Goal: Information Seeking & Learning: Learn about a topic

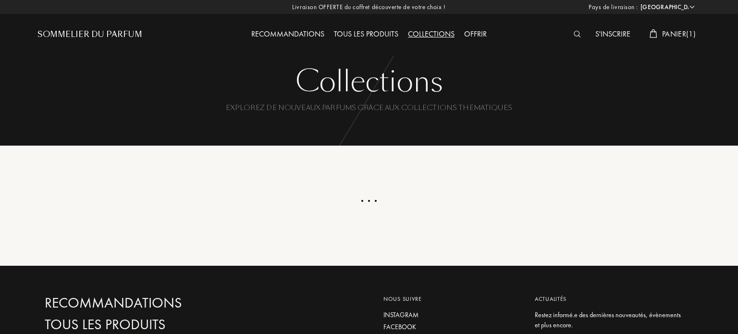
select select "ES"
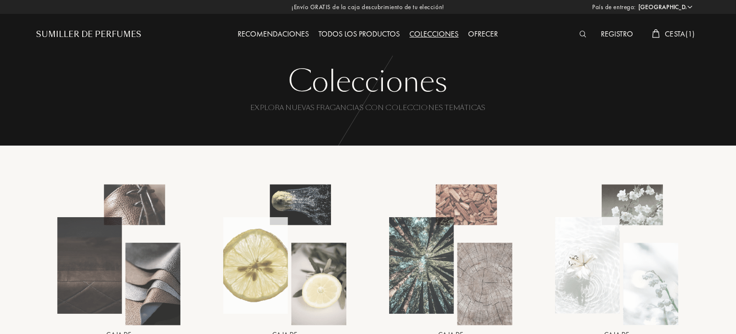
click at [371, 30] on font "Todos los productos" at bounding box center [359, 34] width 81 height 10
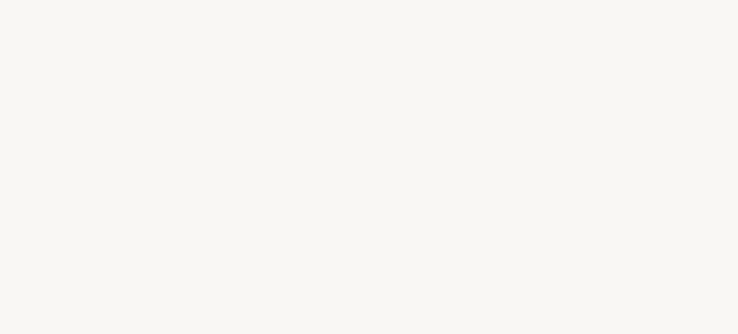
select select "ES"
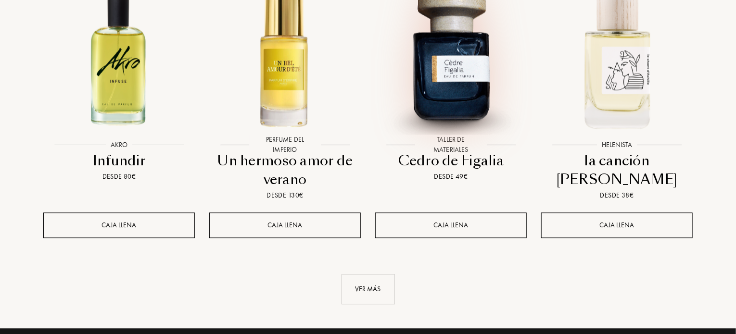
scroll to position [1106, 0]
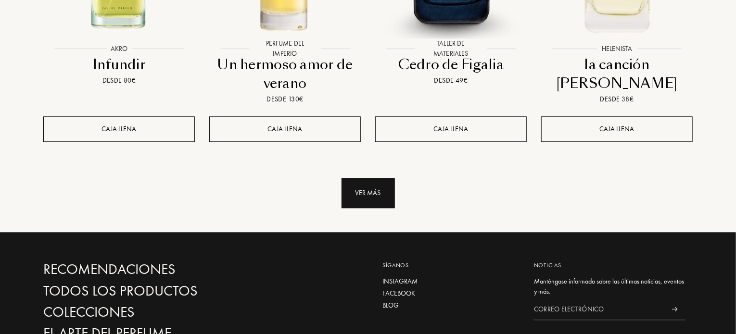
click at [365, 178] on div "Ver más" at bounding box center [367, 193] width 53 height 30
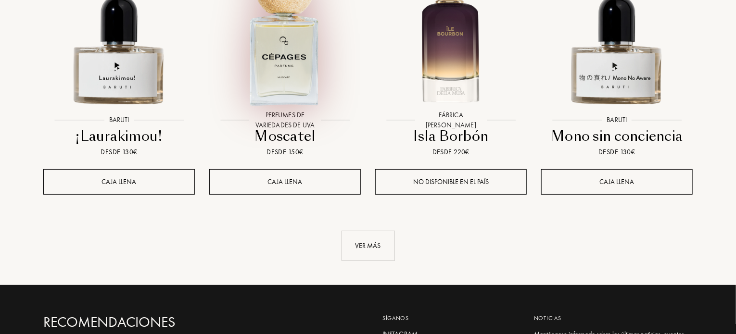
scroll to position [1923, 0]
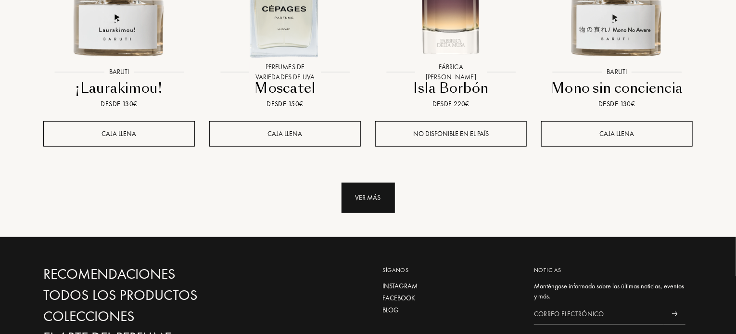
click at [371, 193] on font "Ver más" at bounding box center [367, 197] width 25 height 9
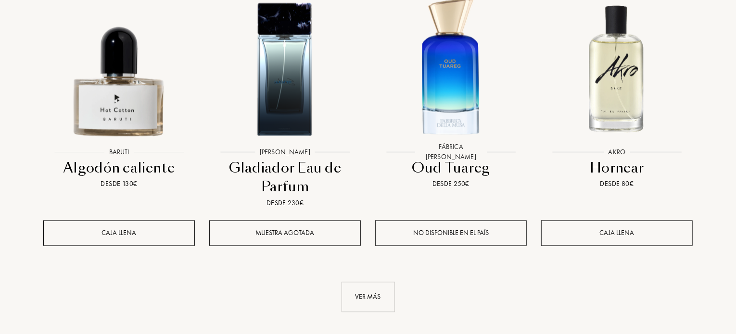
scroll to position [2740, 0]
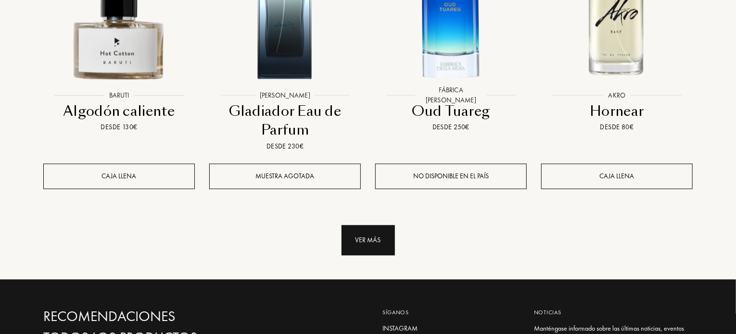
click at [370, 225] on div "Ver más" at bounding box center [367, 240] width 53 height 30
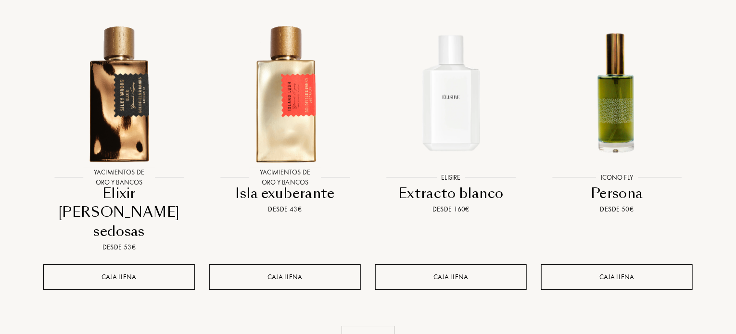
scroll to position [3654, 0]
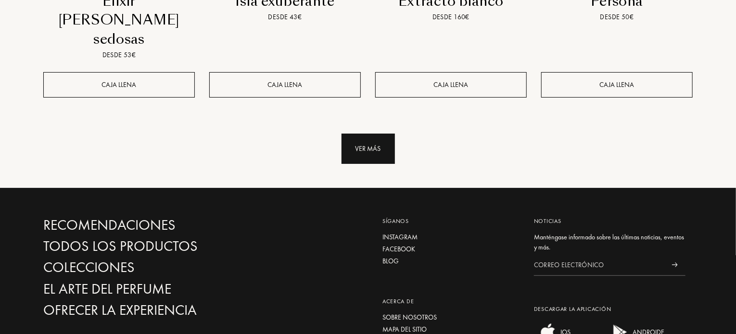
click at [375, 144] on font "Ver más" at bounding box center [367, 148] width 25 height 9
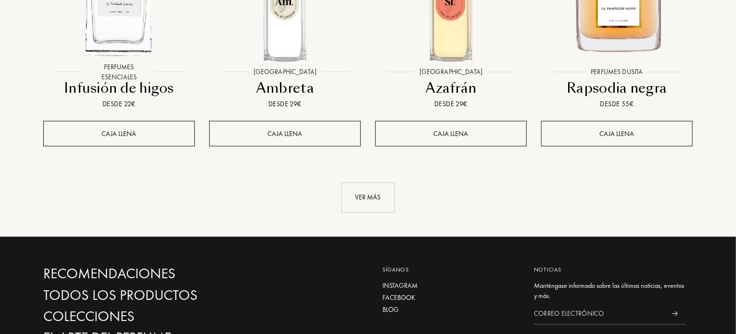
scroll to position [4423, 0]
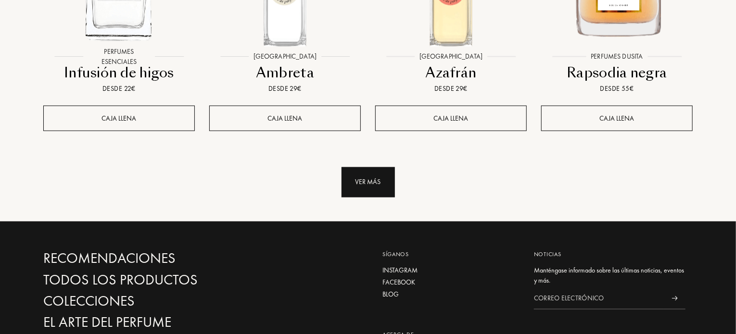
click at [372, 178] on font "Ver más" at bounding box center [367, 182] width 25 height 9
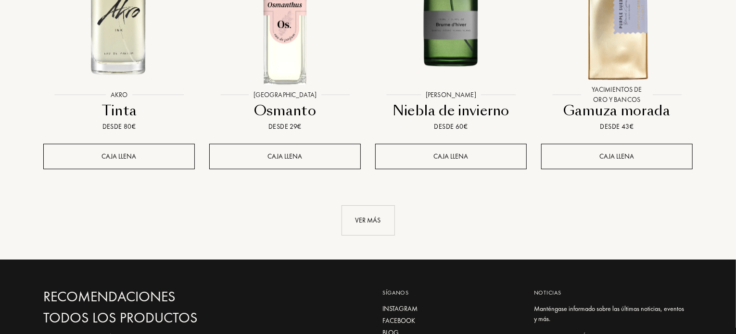
scroll to position [5240, 0]
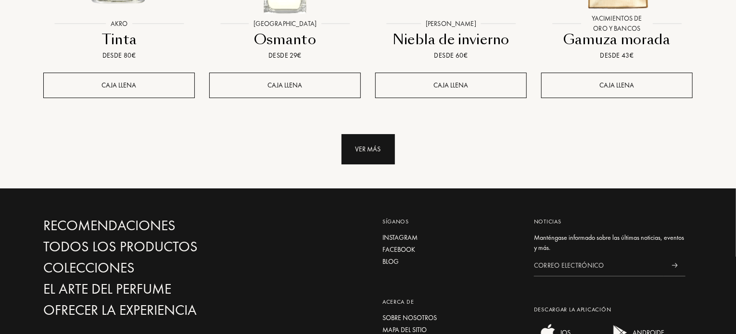
click at [381, 134] on div "Ver más" at bounding box center [367, 149] width 53 height 30
